Goal: Use online tool/utility: Utilize a website feature to perform a specific function

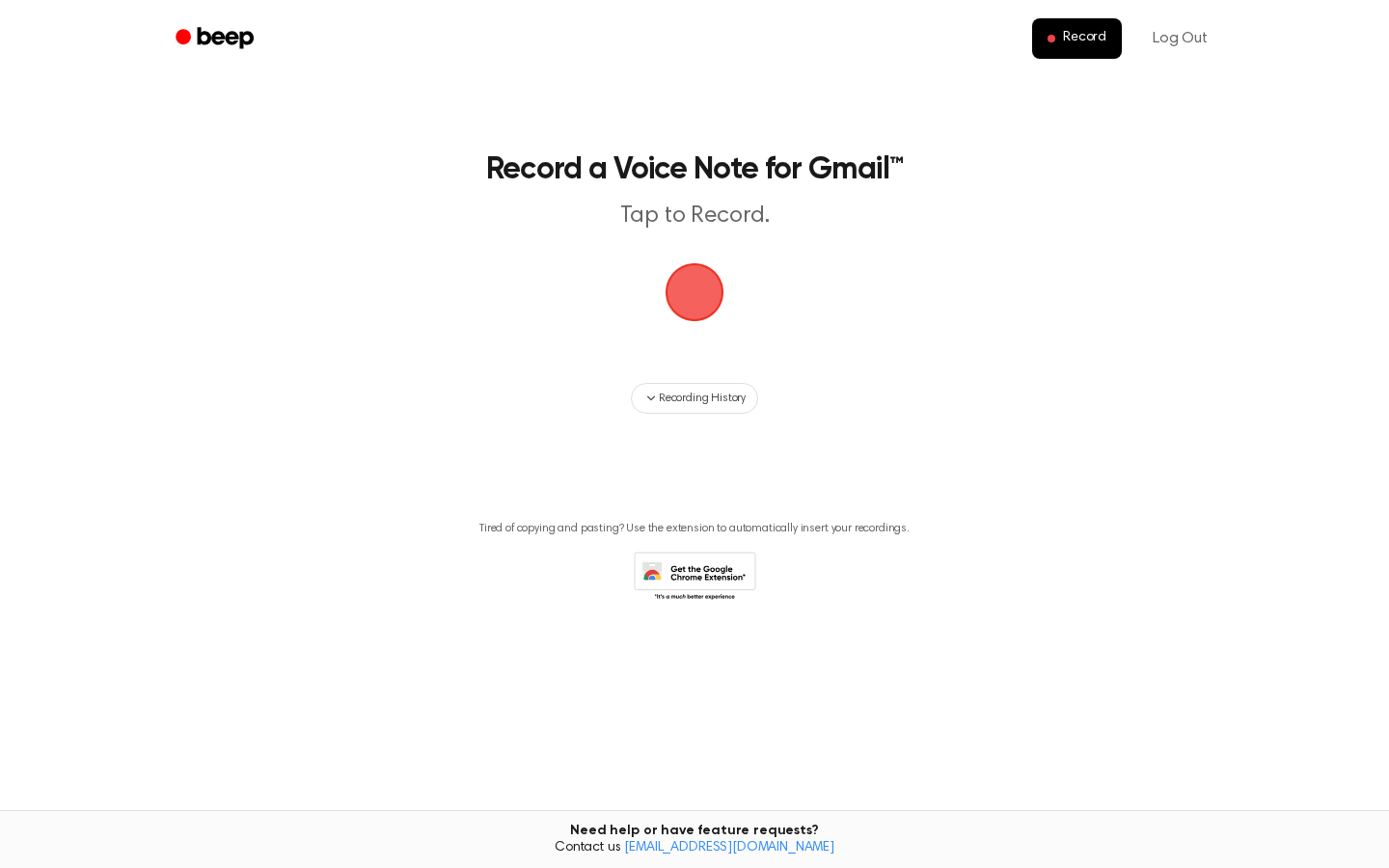
click at [682, 319] on span "button" at bounding box center [694, 291] width 54 height 54
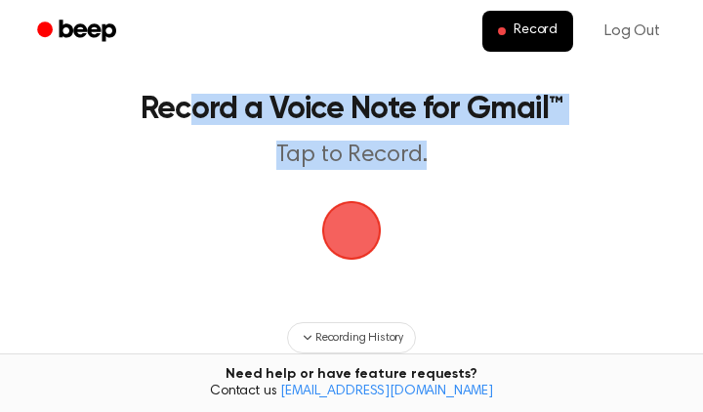
drag, startPoint x: 468, startPoint y: 152, endPoint x: 195, endPoint y: 108, distance: 275.9
click at [194, 108] on header "Record a Voice Note for Gmail™ Tap to Record." at bounding box center [351, 132] width 617 height 76
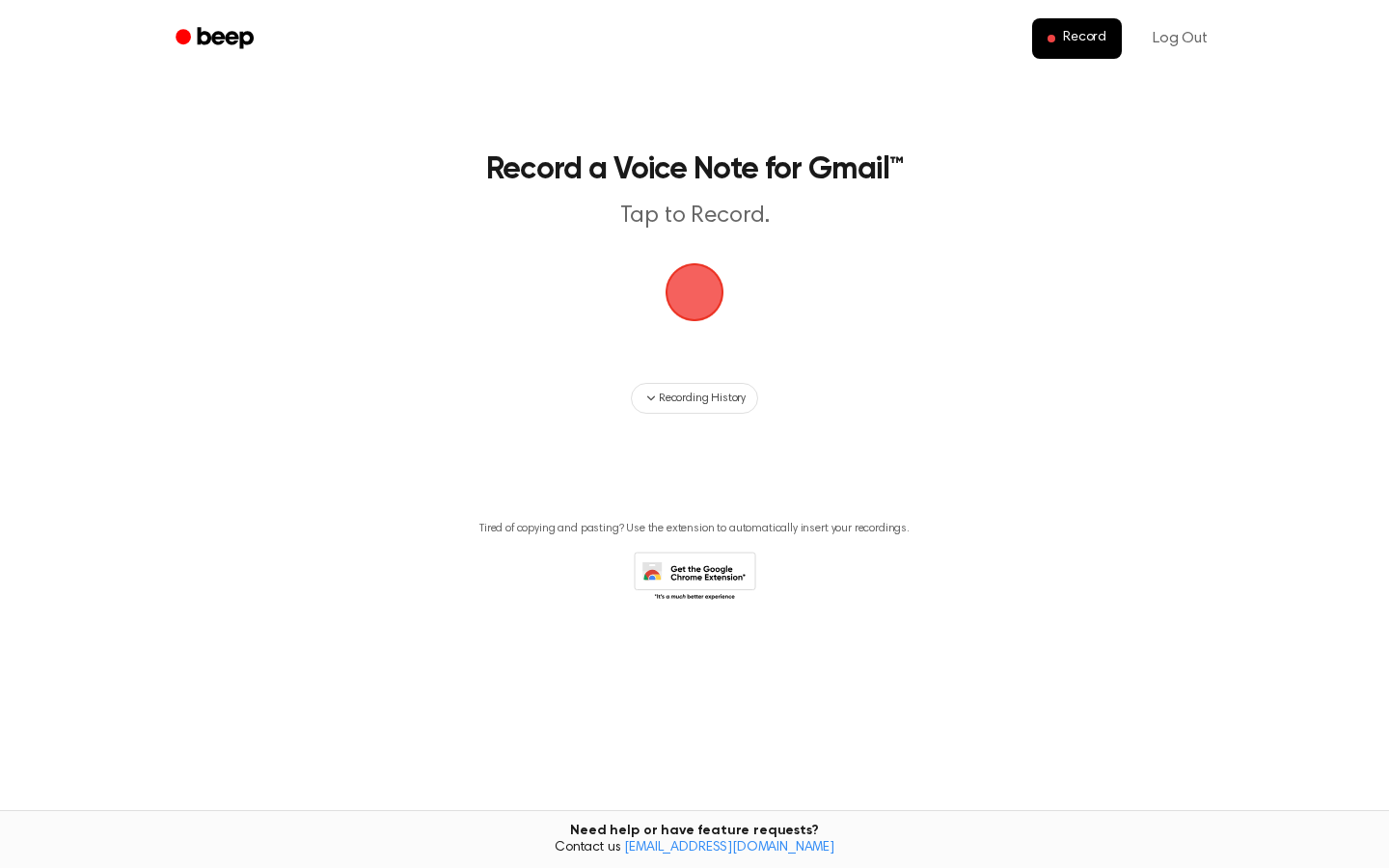
click at [682, 291] on span "button" at bounding box center [694, 291] width 100 height 100
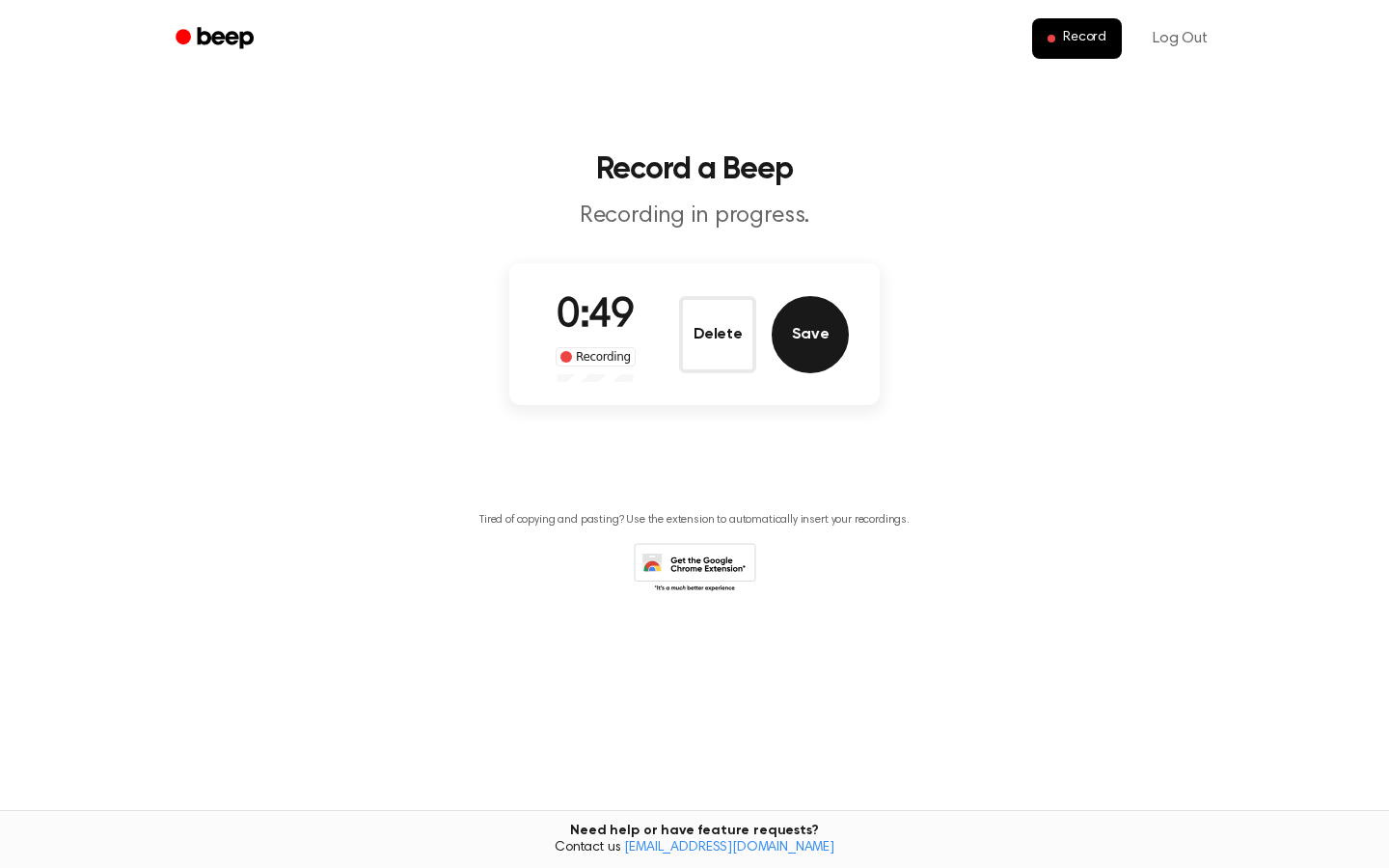
click at [682, 330] on button "Save" at bounding box center [810, 335] width 77 height 77
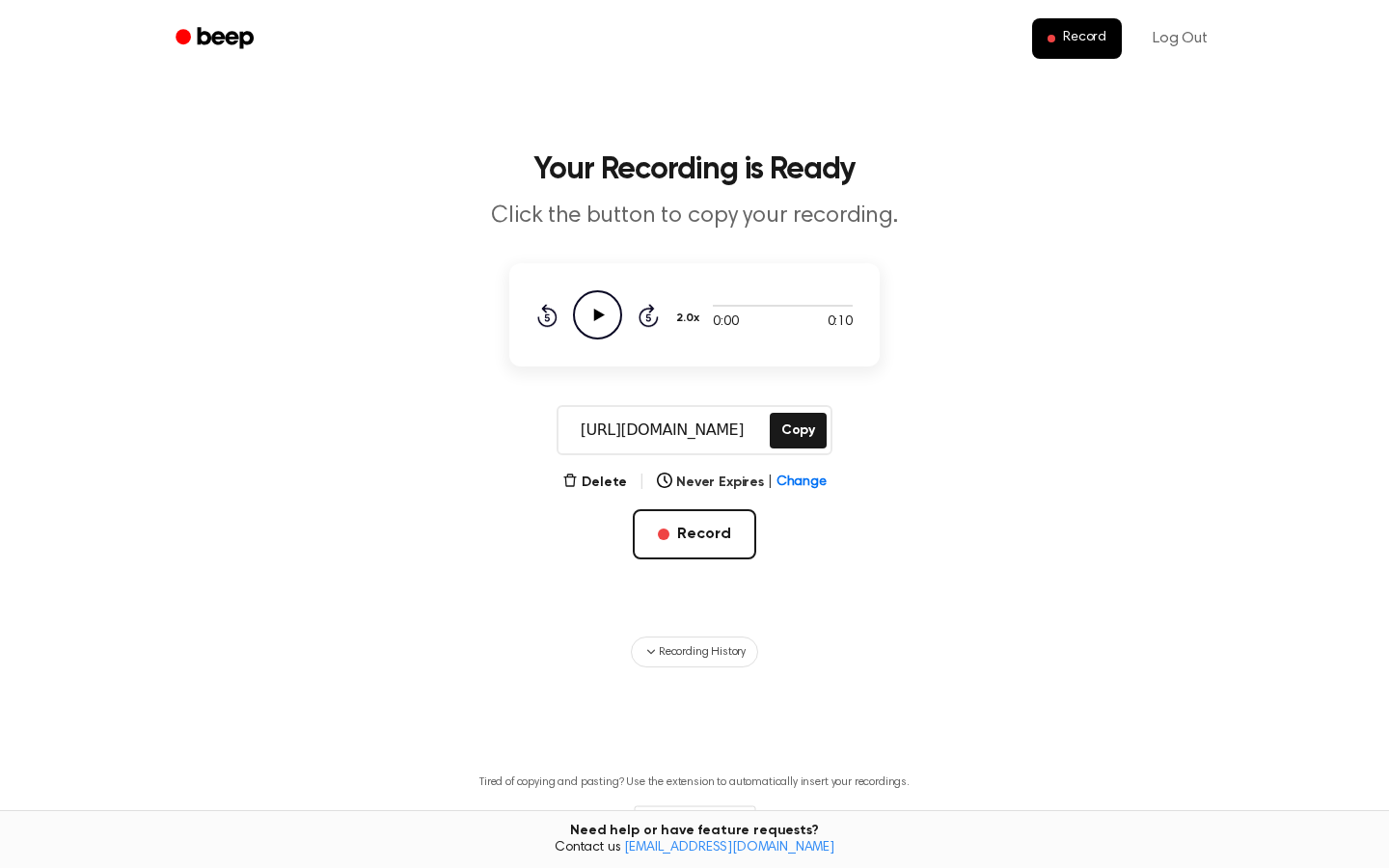
click at [594, 301] on icon "Play Audio" at bounding box center [598, 315] width 49 height 49
click at [612, 474] on button "Delete" at bounding box center [594, 482] width 64 height 21
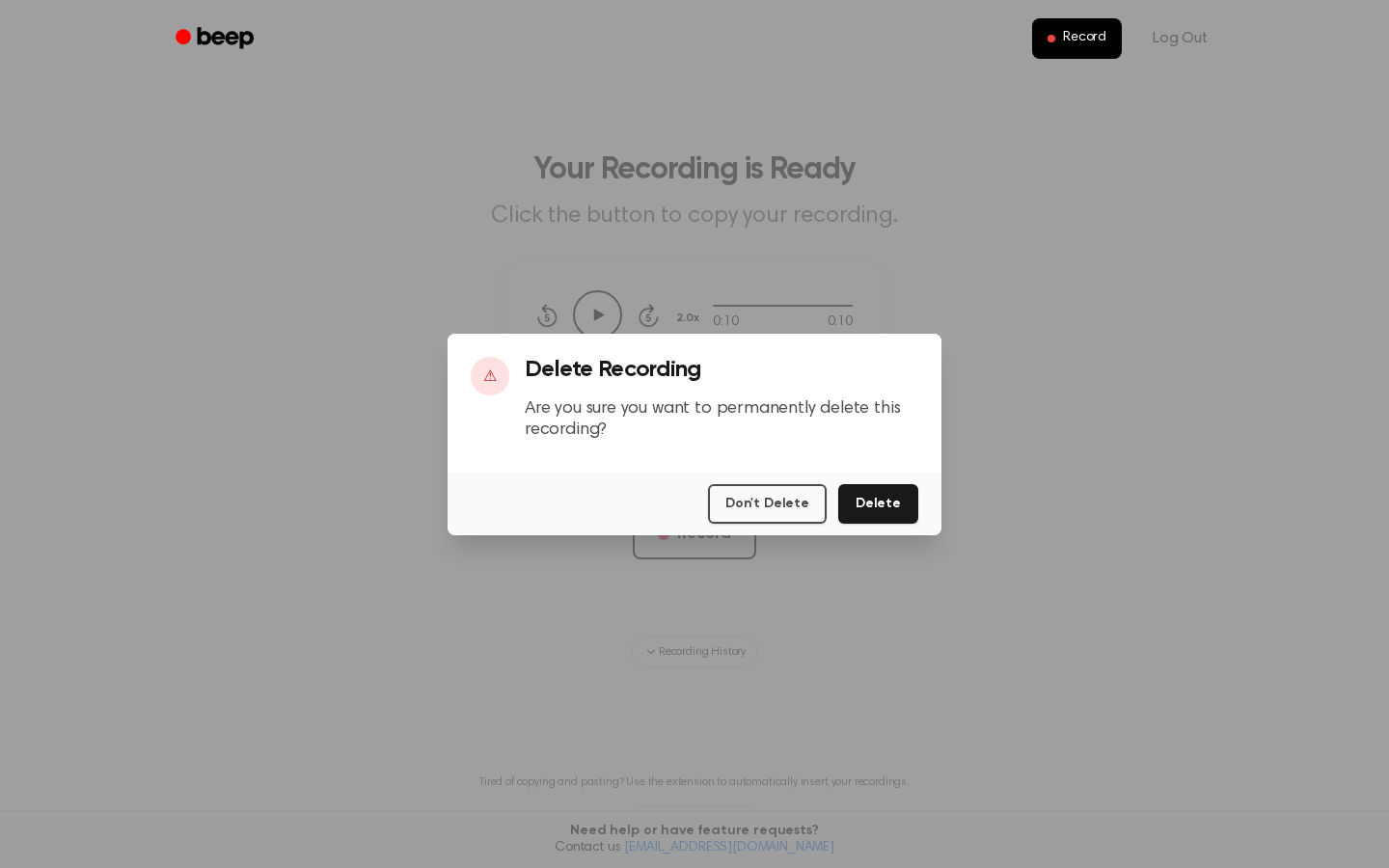
click at [682, 503] on button "Delete" at bounding box center [877, 504] width 80 height 39
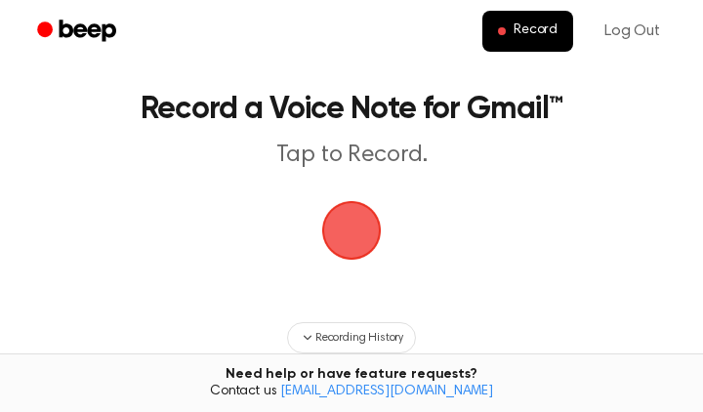
click at [367, 213] on span "button" at bounding box center [351, 230] width 63 height 63
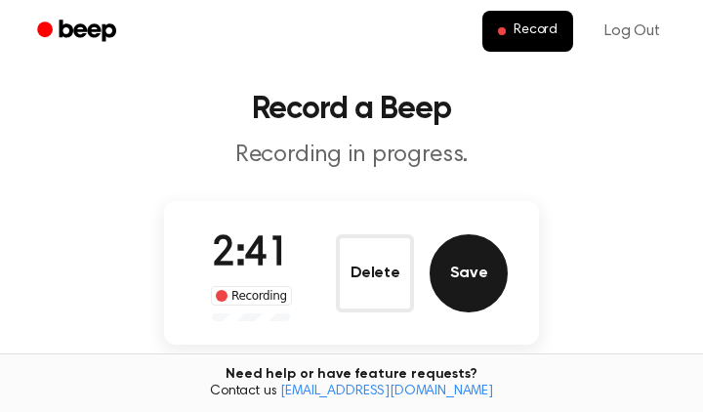
click at [481, 286] on button "Save" at bounding box center [469, 273] width 78 height 78
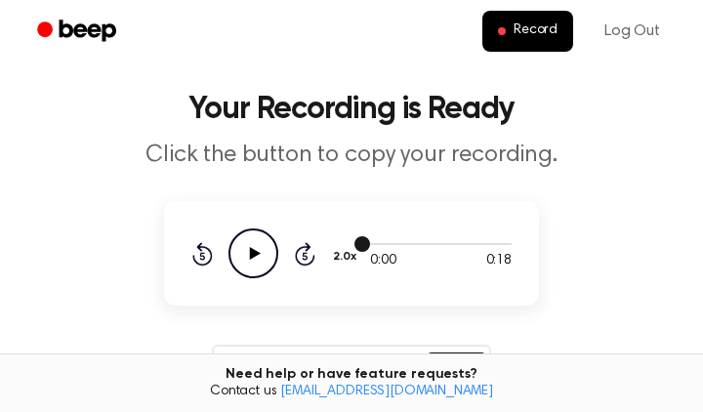
scroll to position [113, 0]
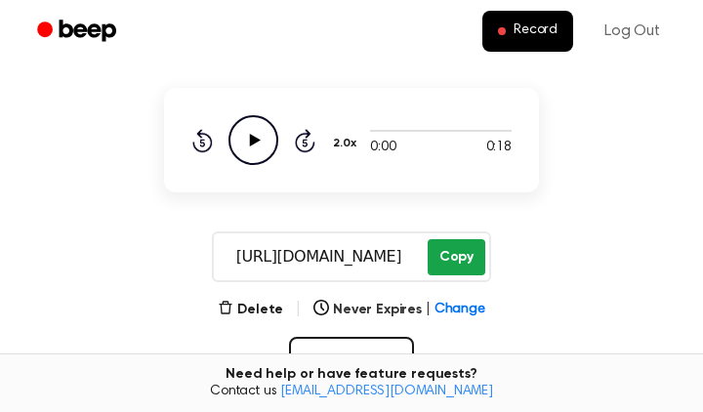
click at [464, 248] on button "Copy" at bounding box center [457, 257] width 58 height 36
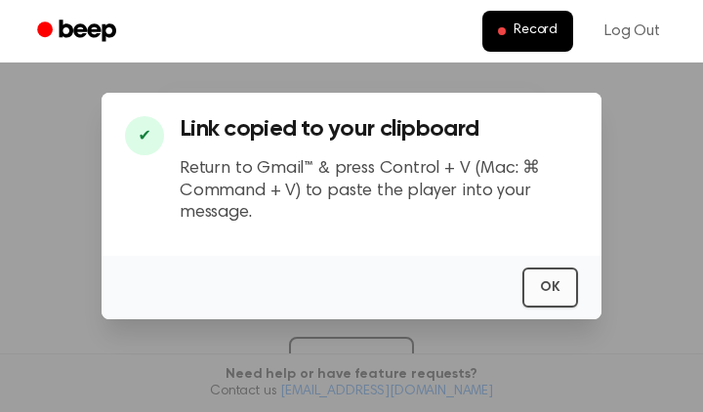
click at [561, 289] on button "OK" at bounding box center [550, 287] width 56 height 40
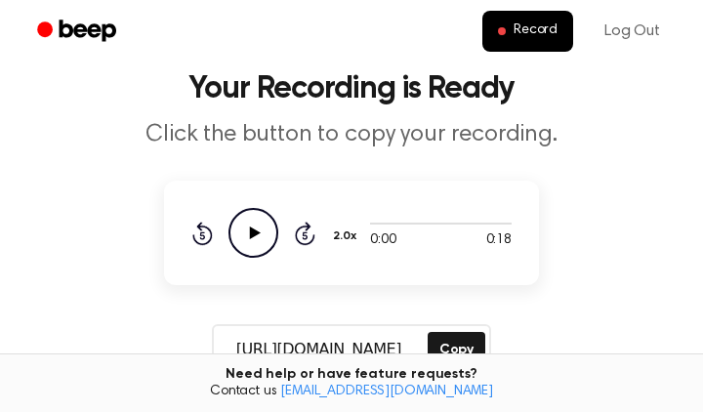
scroll to position [21, 0]
click at [270, 227] on icon "Play Audio" at bounding box center [253, 233] width 50 height 50
click at [404, 224] on div at bounding box center [441, 224] width 142 height 2
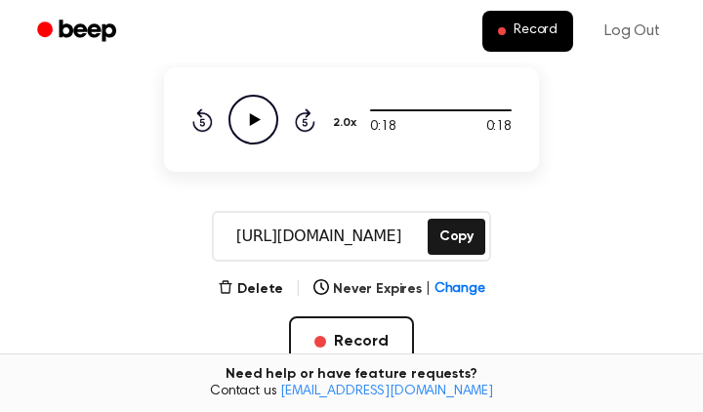
scroll to position [151, 0]
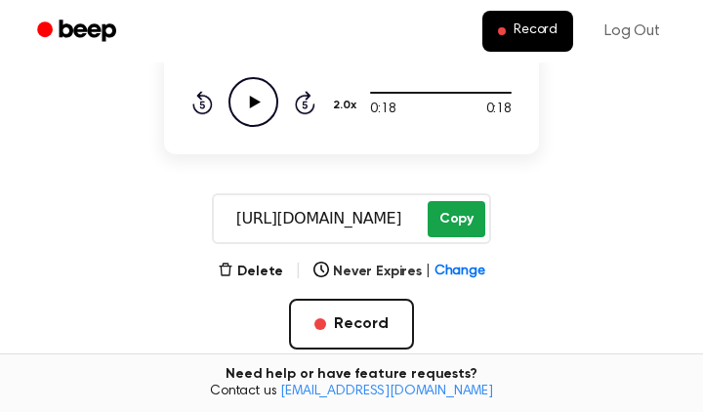
click at [472, 207] on button "Copy" at bounding box center [457, 219] width 58 height 36
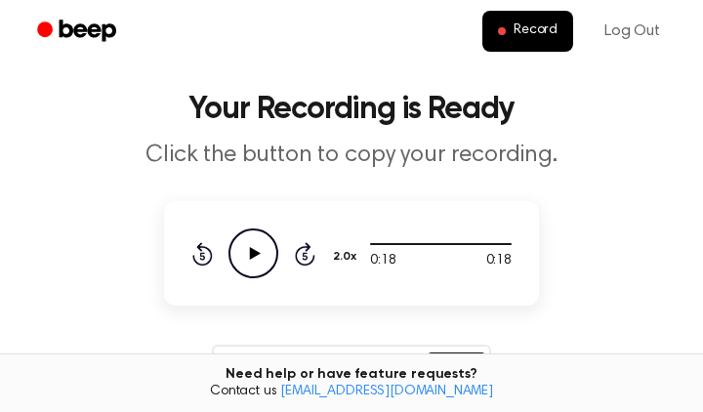
scroll to position [0, 0]
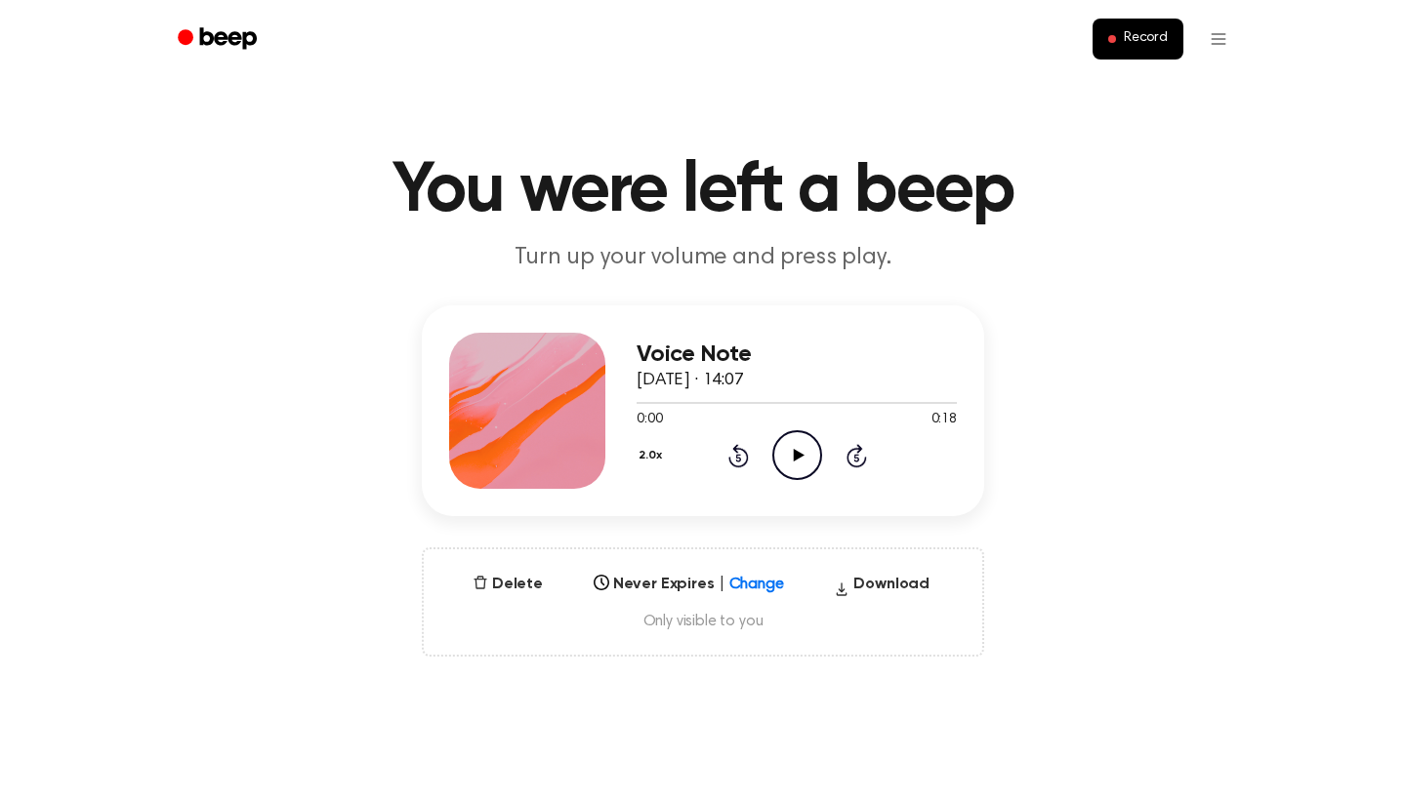
click at [799, 469] on icon "Play Audio" at bounding box center [797, 456] width 50 height 50
